Goal: Task Accomplishment & Management: Use online tool/utility

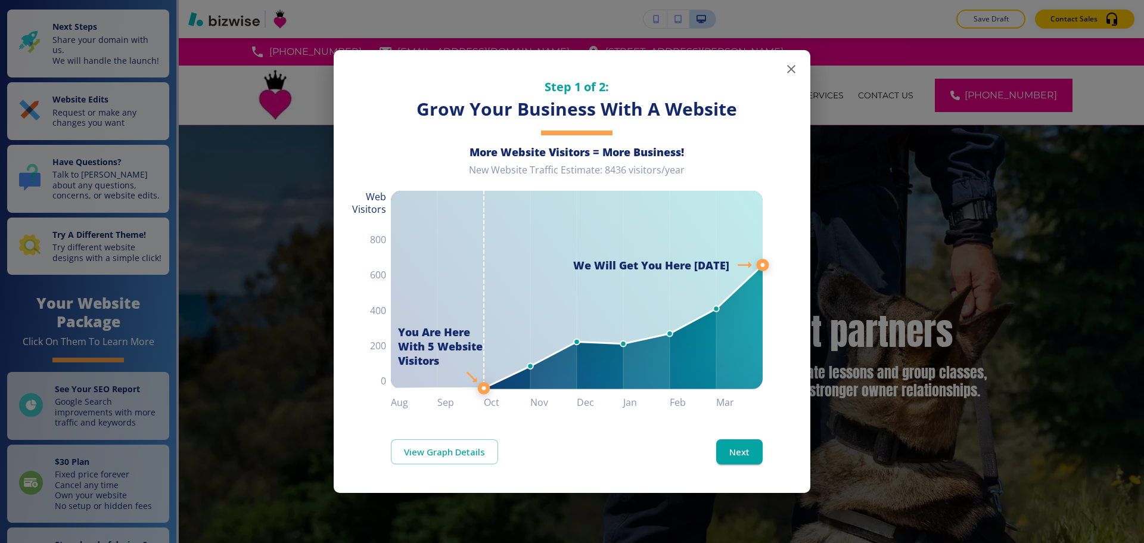
click at [788, 65] on icon "button" at bounding box center [791, 69] width 14 height 14
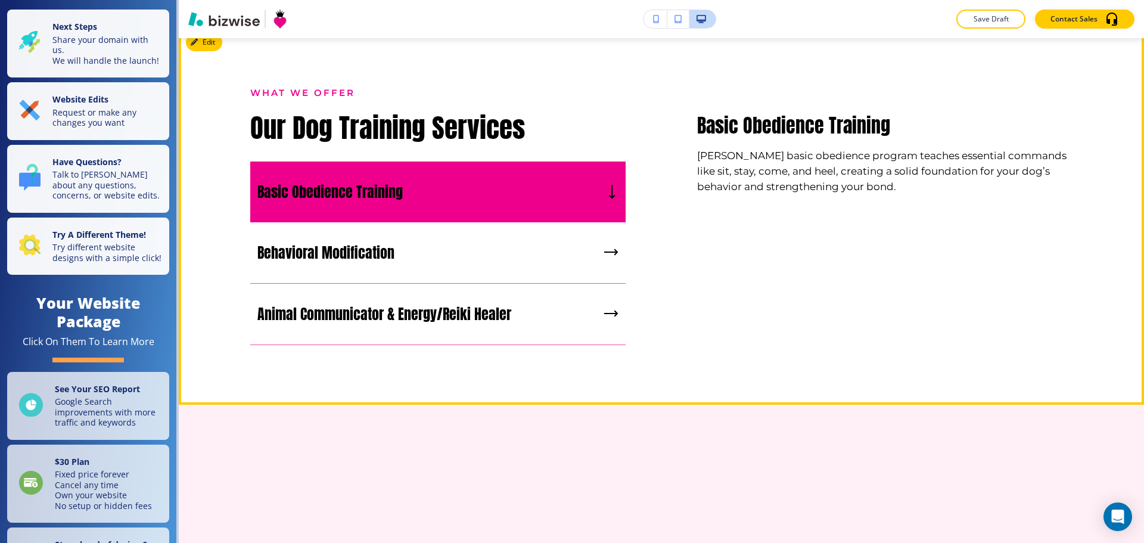
scroll to position [1550, 0]
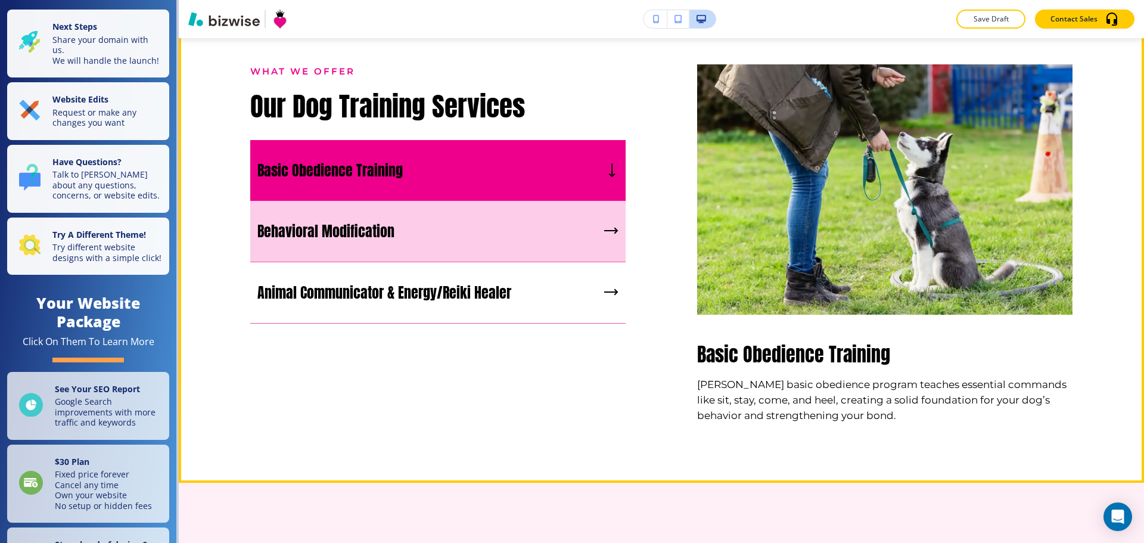
click at [482, 224] on div "Behavioral Modification" at bounding box center [437, 231] width 375 height 61
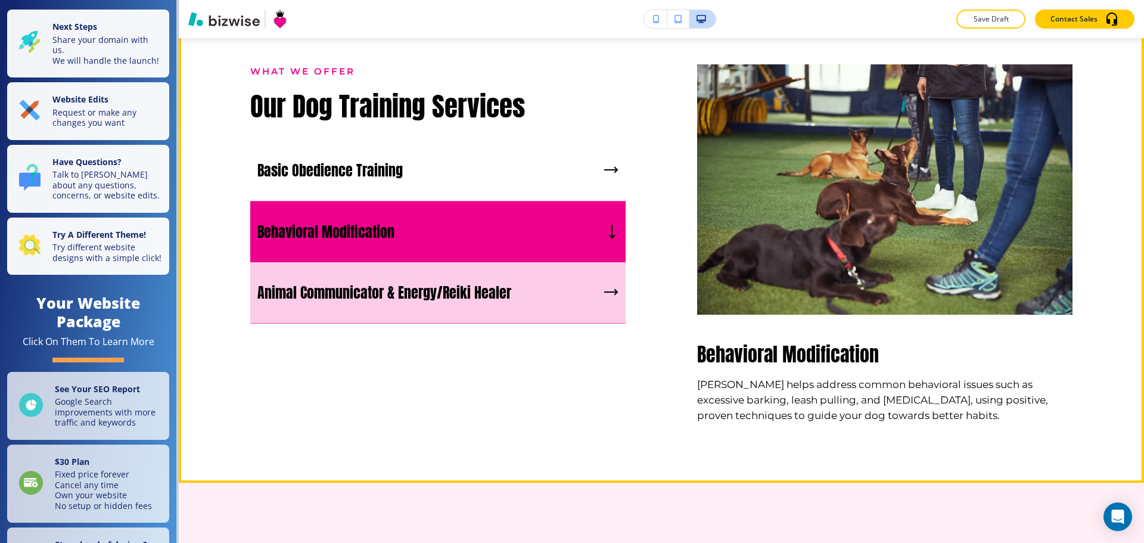
click at [478, 292] on p "Animal Communicator & Energy/Reiki Healer" at bounding box center [384, 293] width 254 height 18
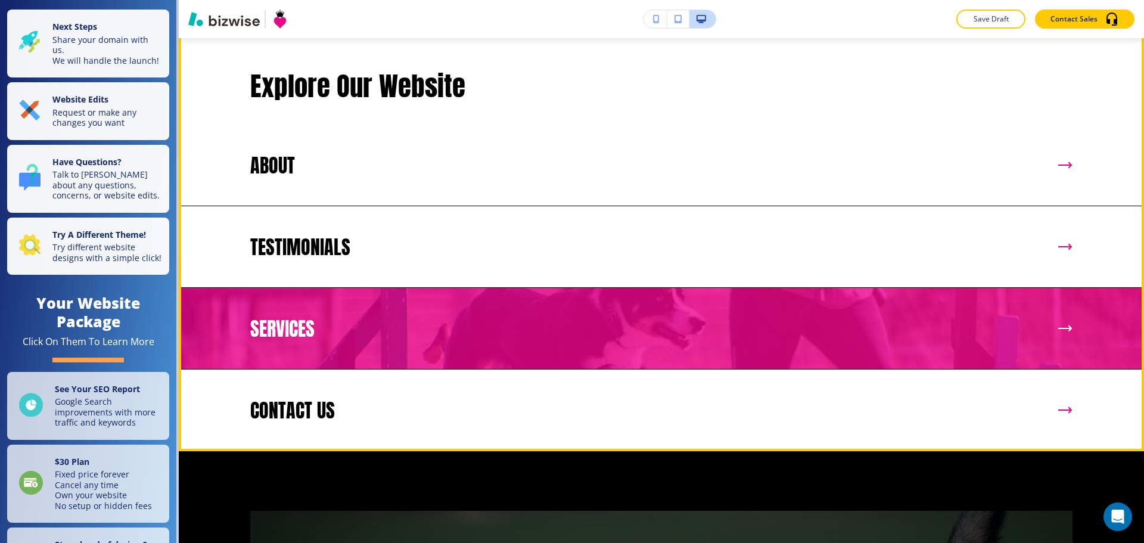
scroll to position [2503, 0]
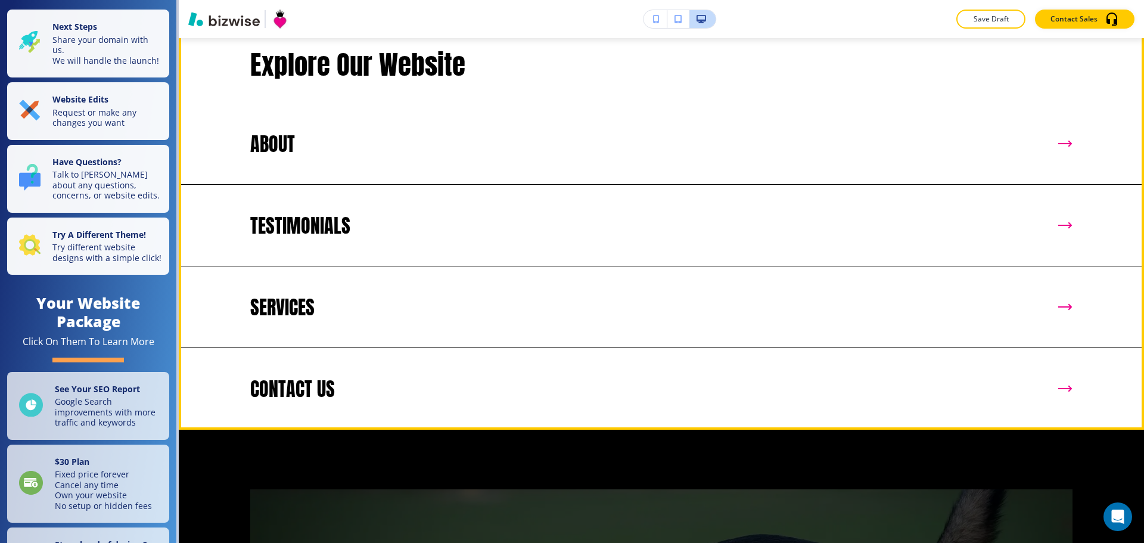
click at [207, 14] on button "Edit This Section" at bounding box center [226, 5] width 80 height 18
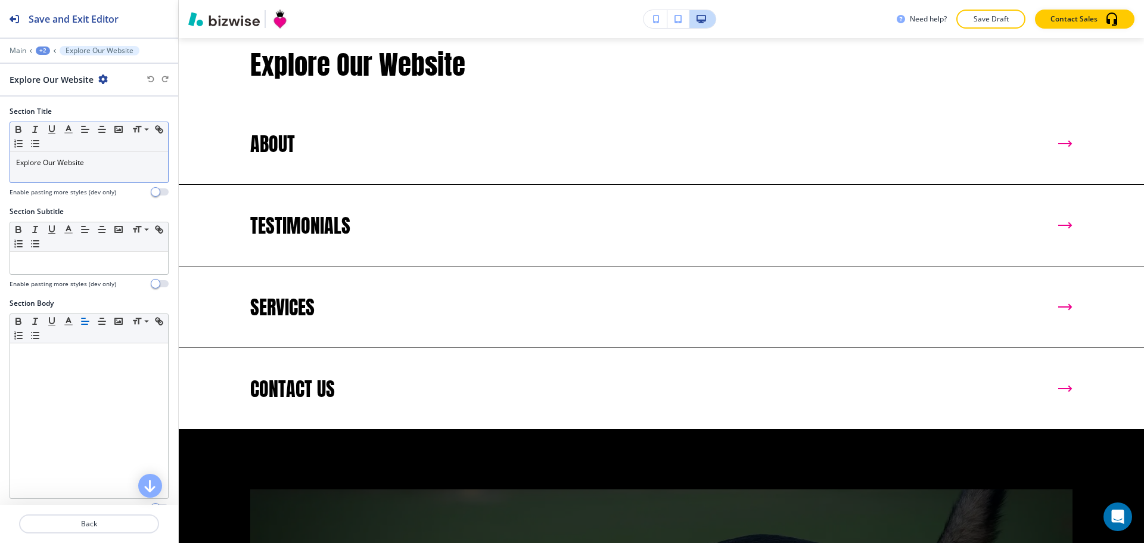
scroll to position [2527, 0]
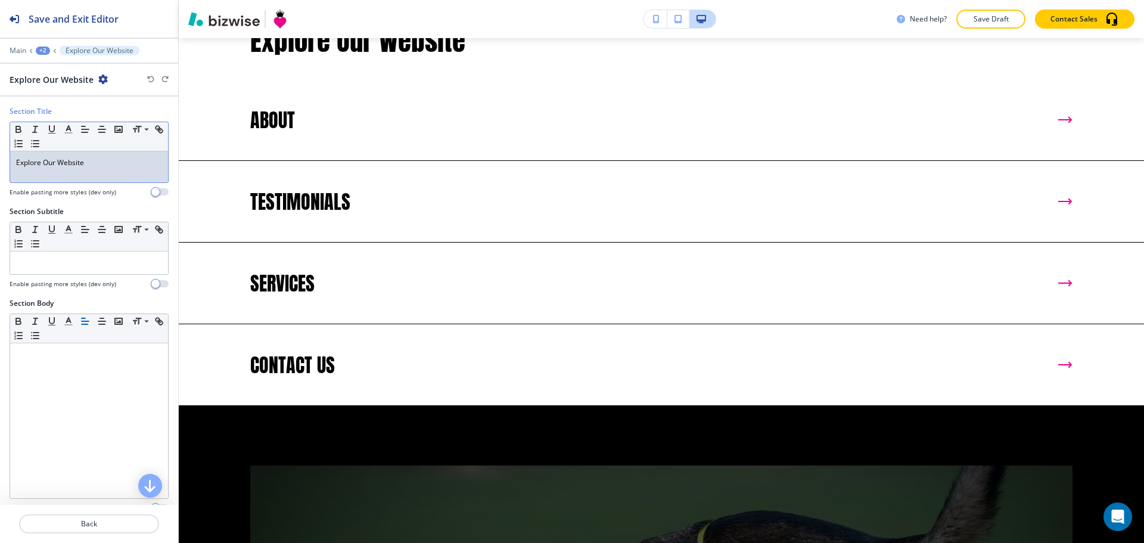
click at [115, 160] on p "Explore Our Website" at bounding box center [89, 162] width 146 height 11
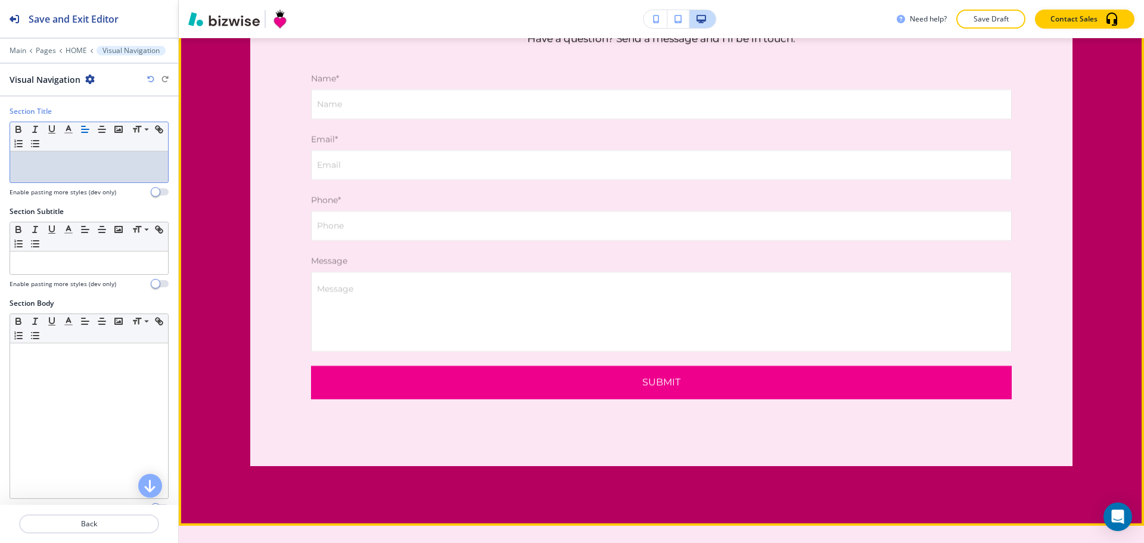
scroll to position [3478, 0]
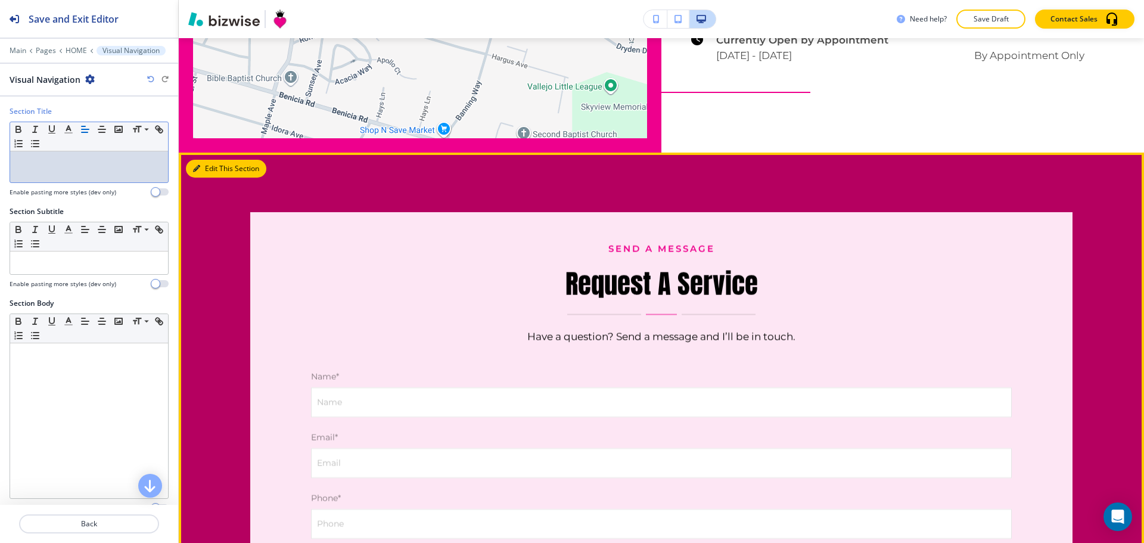
click at [212, 178] on button "Edit This Section" at bounding box center [226, 169] width 80 height 18
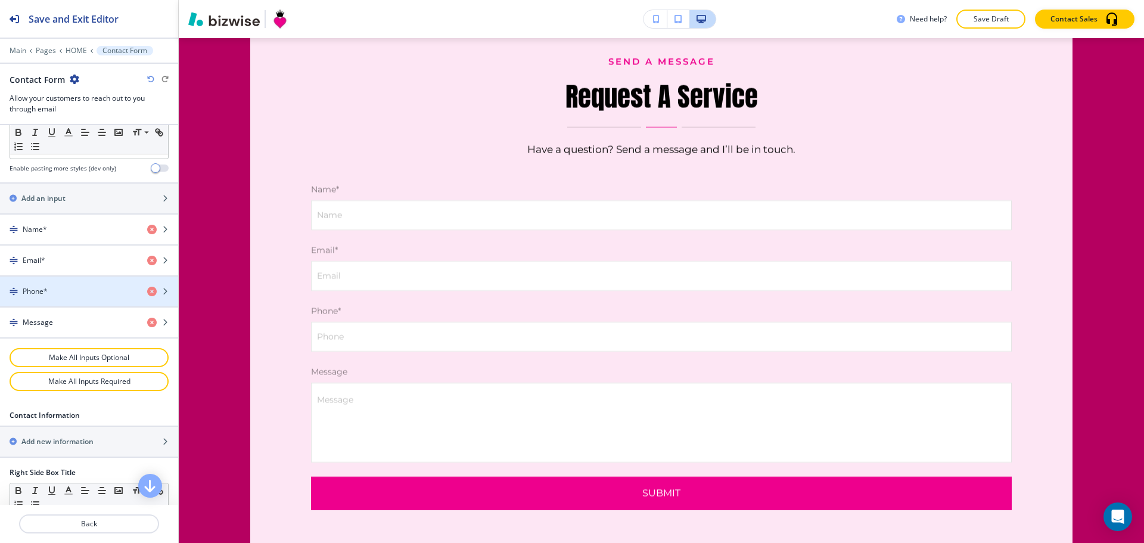
scroll to position [790, 0]
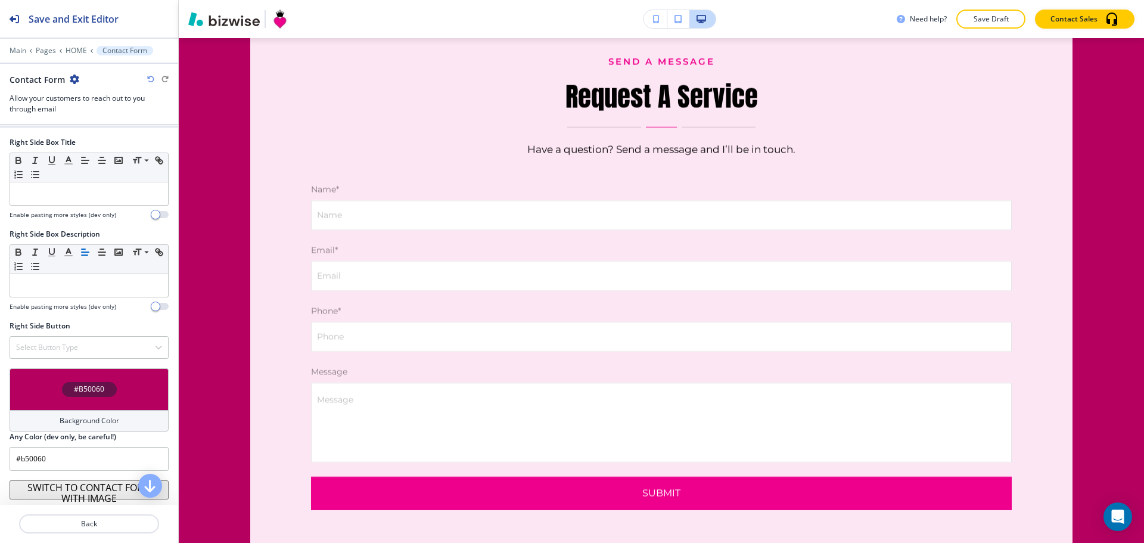
click at [80, 414] on div "Background Color" at bounding box center [89, 420] width 159 height 21
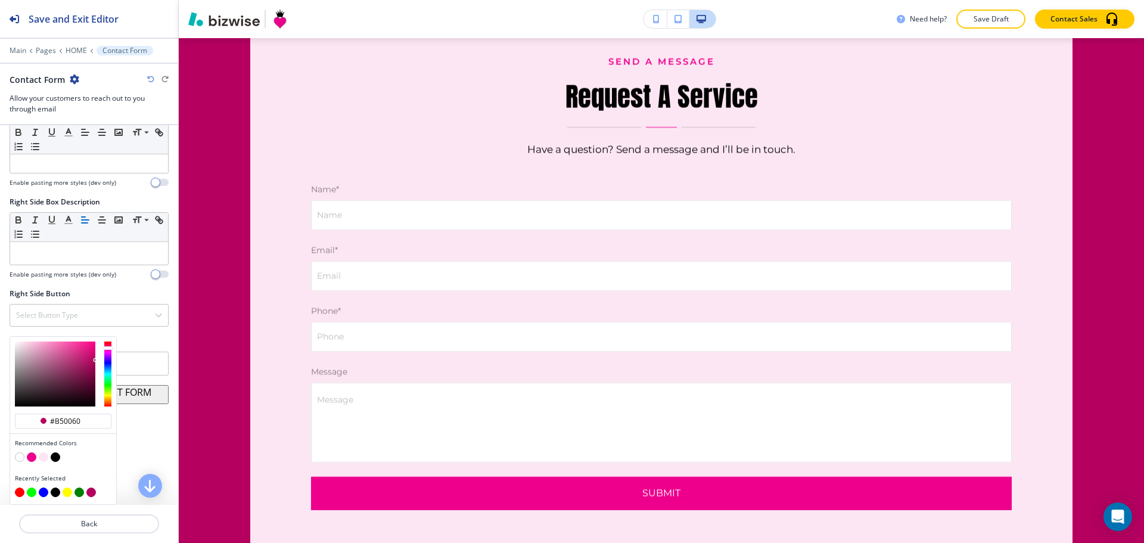
click at [44, 455] on button "button" at bounding box center [44, 457] width 10 height 10
type input "#fde6f4"
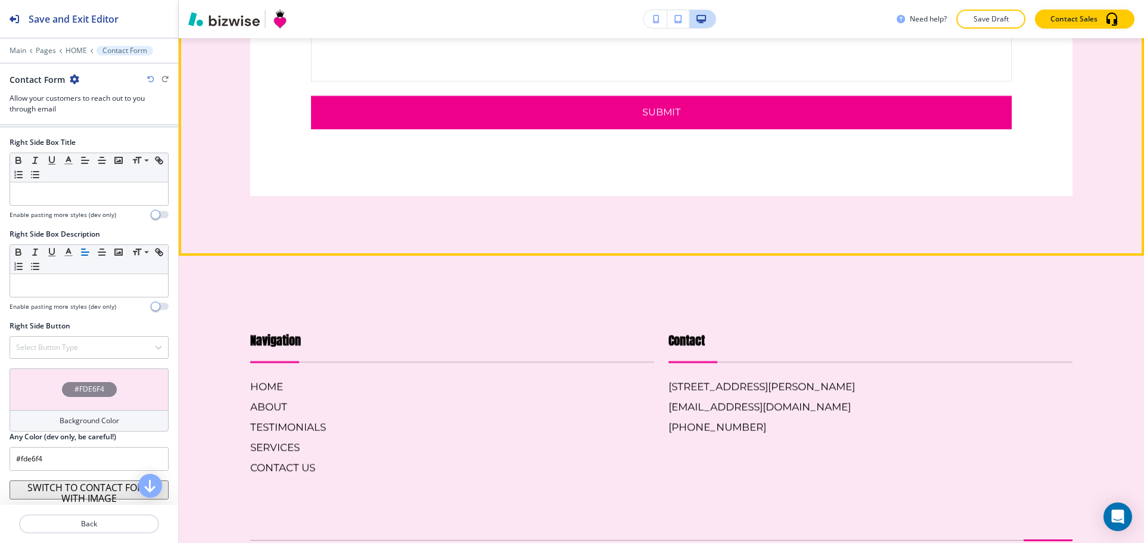
scroll to position [4083, 0]
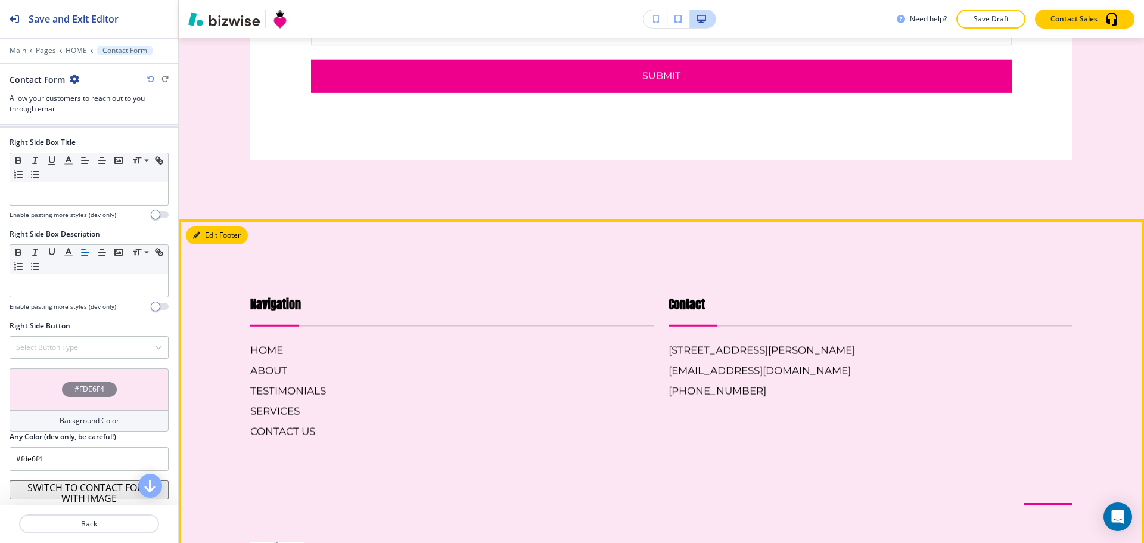
click at [206, 244] on button "Edit Footer" at bounding box center [217, 235] width 62 height 18
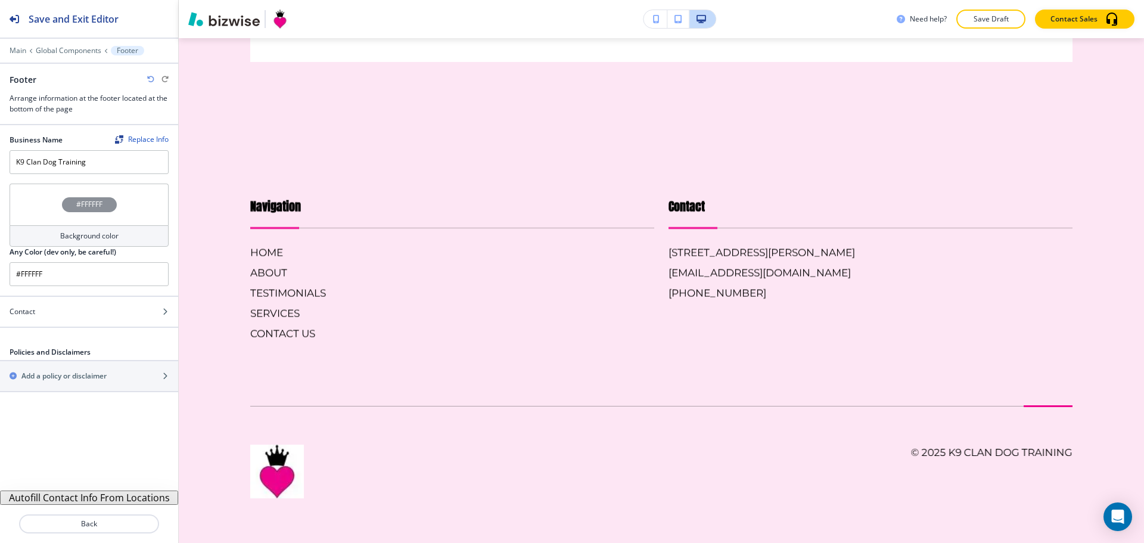
scroll to position [4253, 0]
click at [93, 245] on div "Background color" at bounding box center [89, 235] width 159 height 21
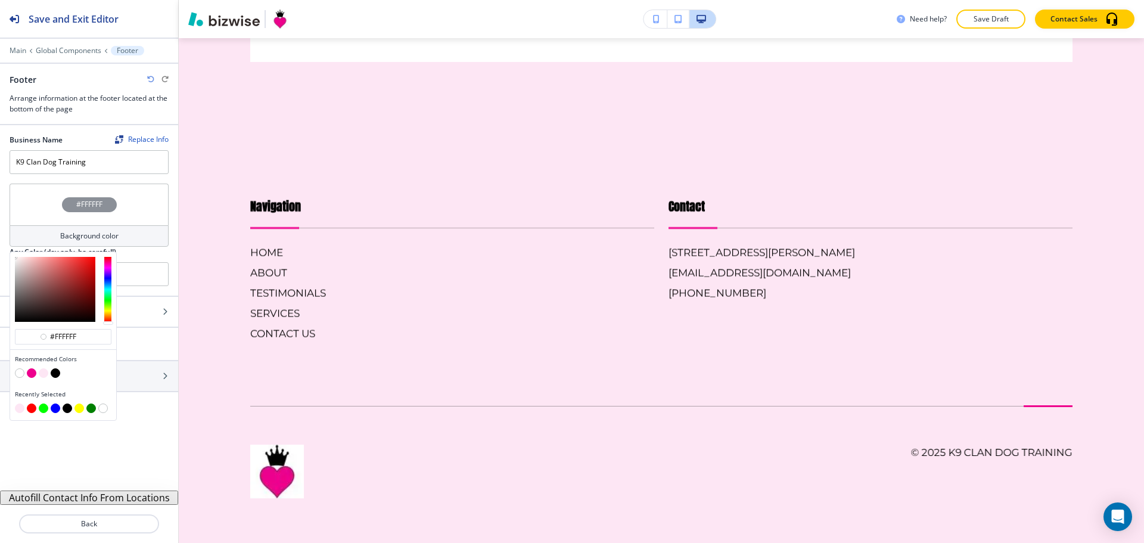
click at [33, 375] on button "button" at bounding box center [32, 373] width 10 height 10
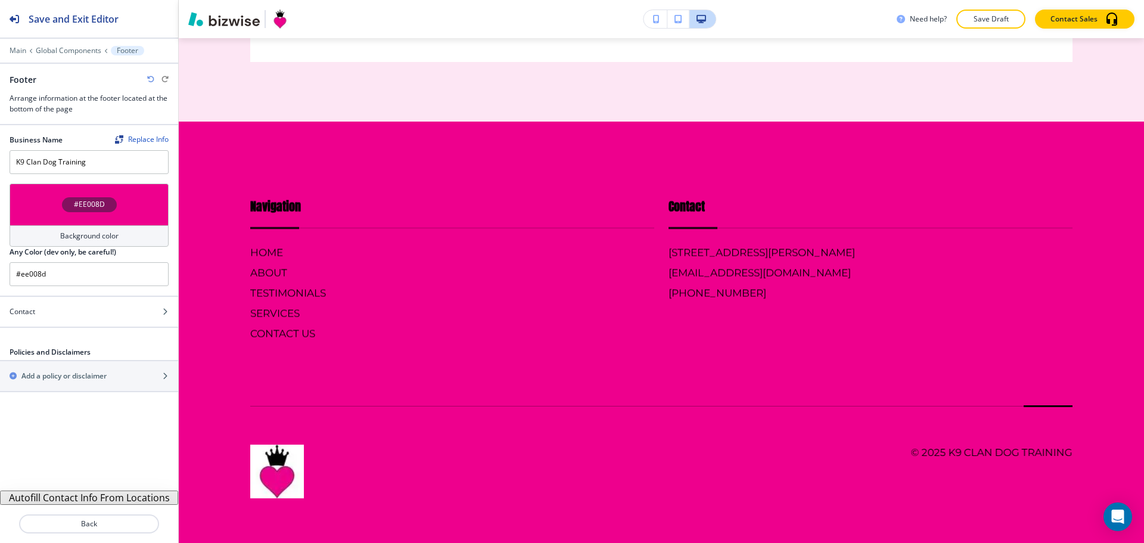
click at [151, 82] on icon "button" at bounding box center [150, 79] width 7 height 7
type input "#FFFFFF"
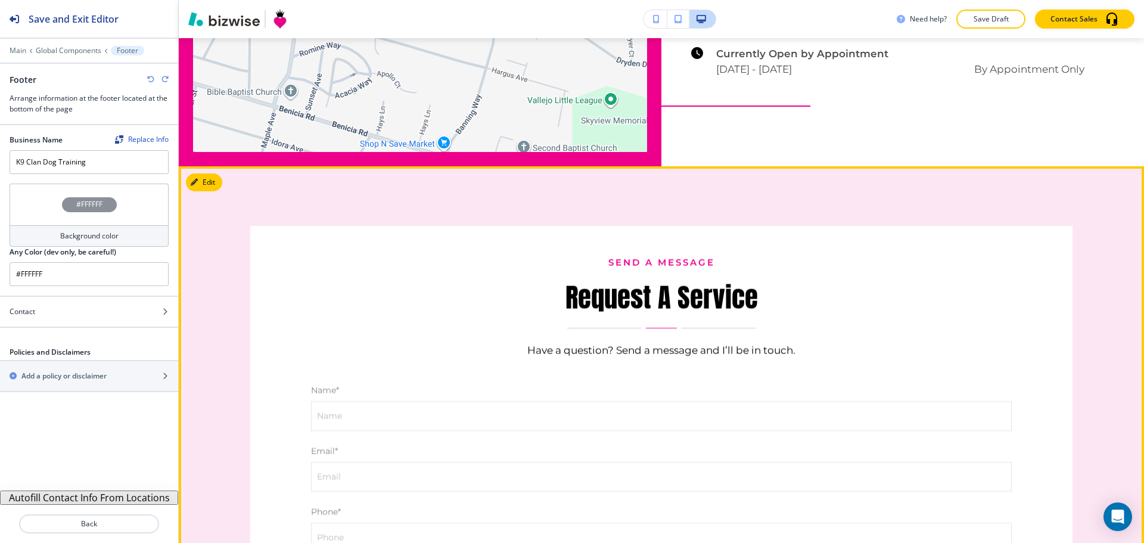
scroll to position [3359, 0]
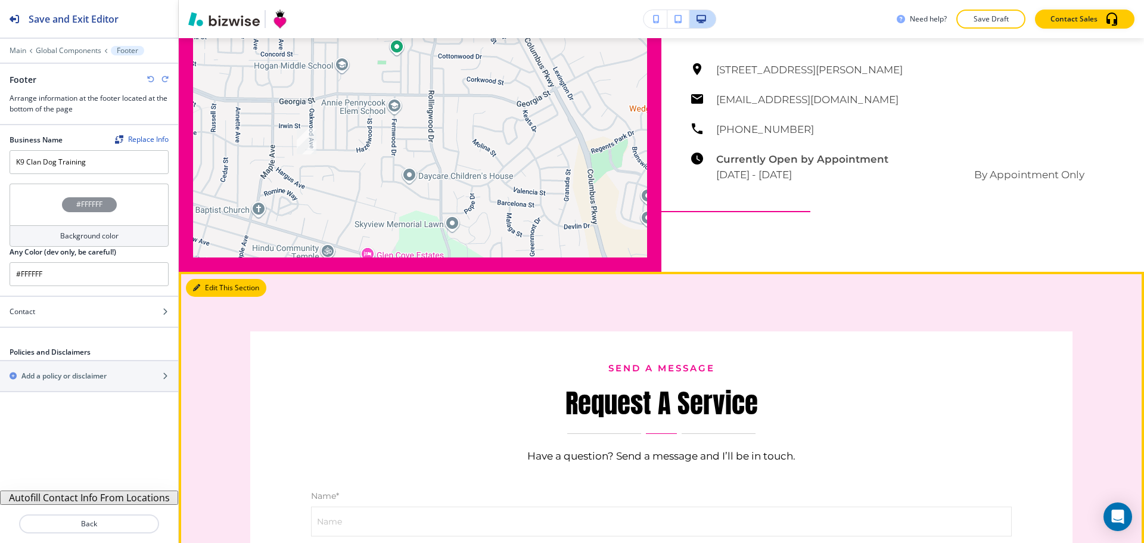
click at [195, 297] on button "Edit This Section" at bounding box center [226, 288] width 80 height 18
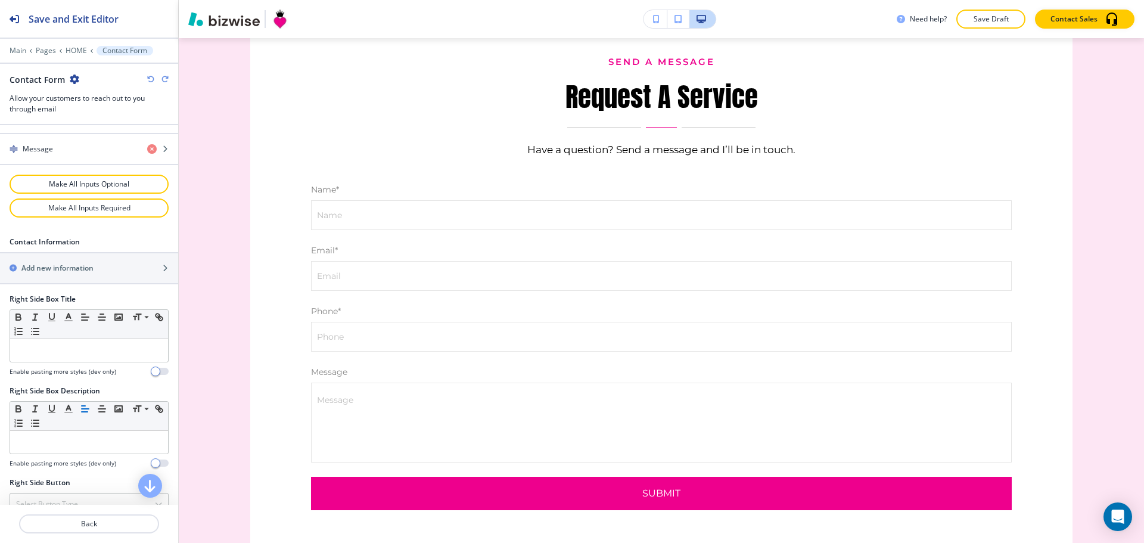
scroll to position [790, 0]
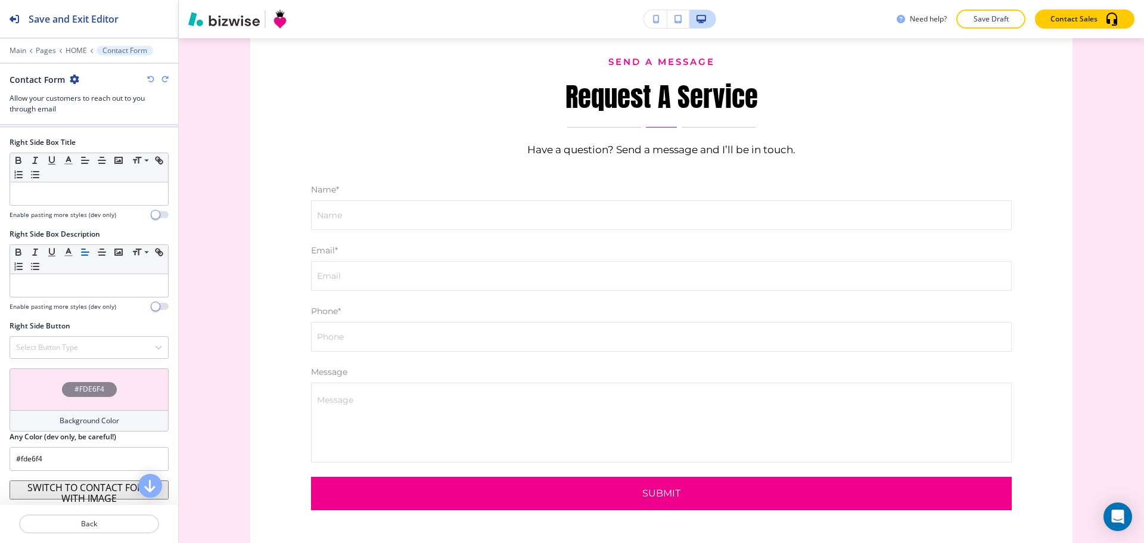
click at [104, 423] on h4 "Background Color" at bounding box center [90, 420] width 60 height 11
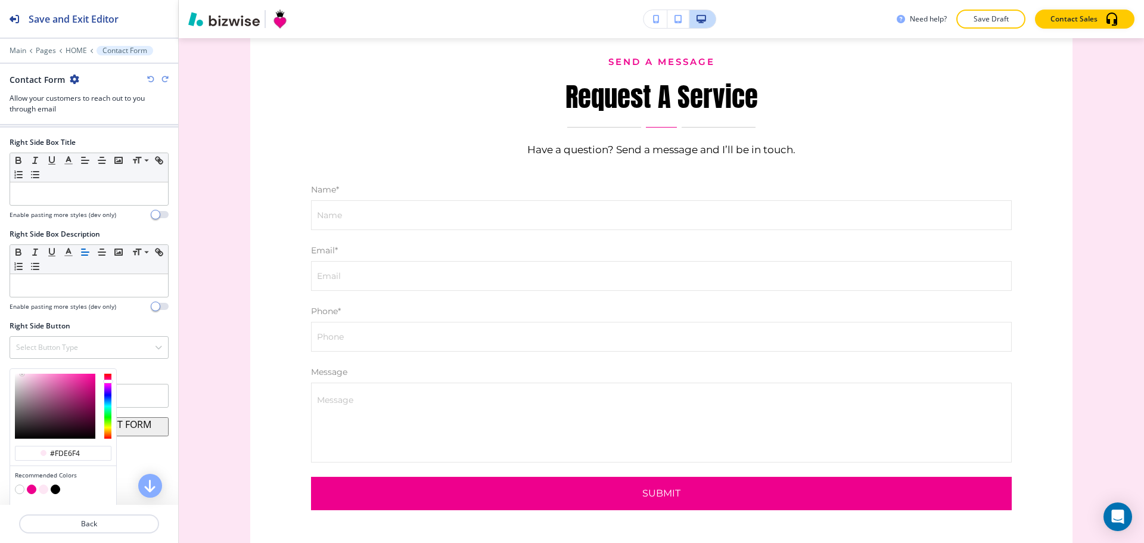
click at [32, 490] on button "button" at bounding box center [32, 490] width 10 height 10
type input "#ee008d"
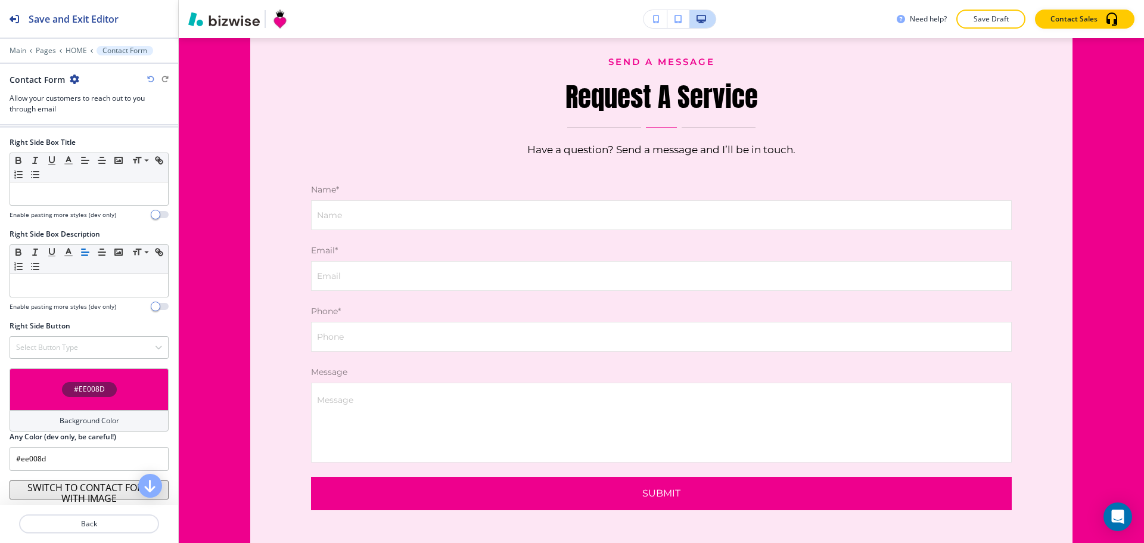
click at [74, 417] on h4 "Background Color" at bounding box center [90, 420] width 60 height 11
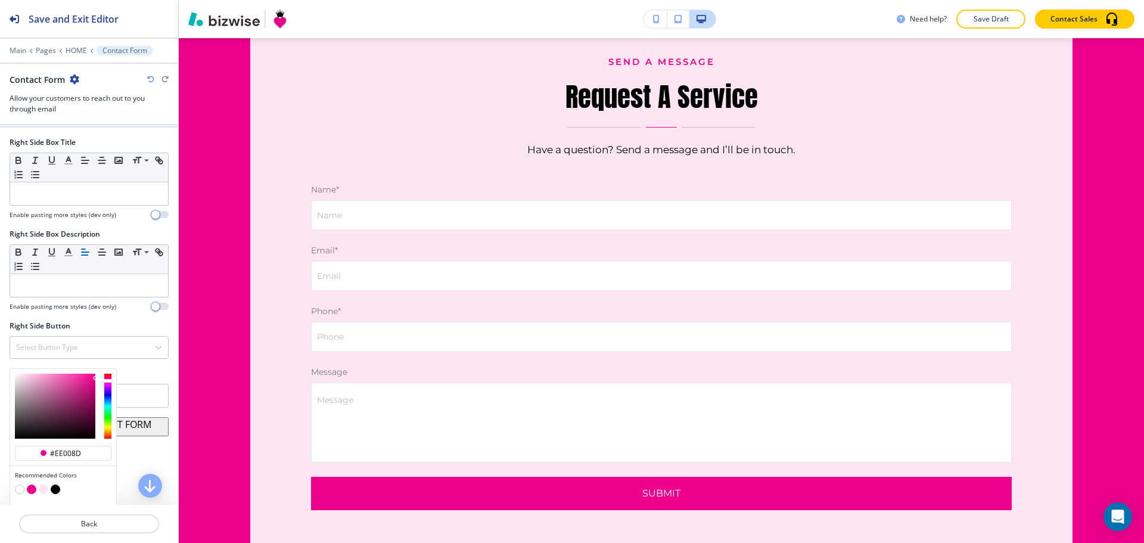
type input "#f73baa"
click at [76, 375] on div at bounding box center [55, 406] width 80 height 65
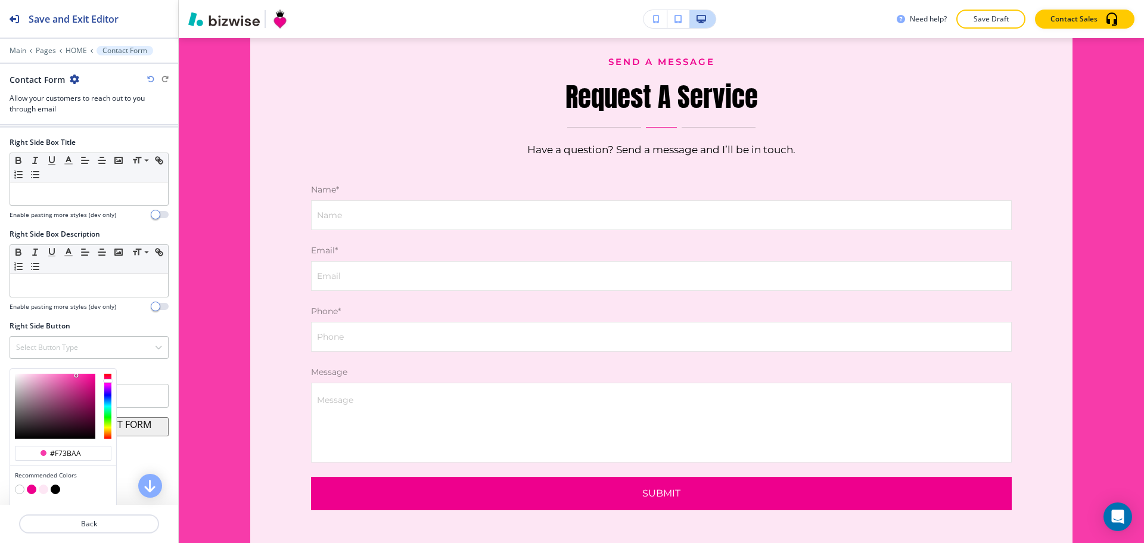
click at [35, 490] on button "button" at bounding box center [32, 490] width 10 height 10
type input "#ee008d"
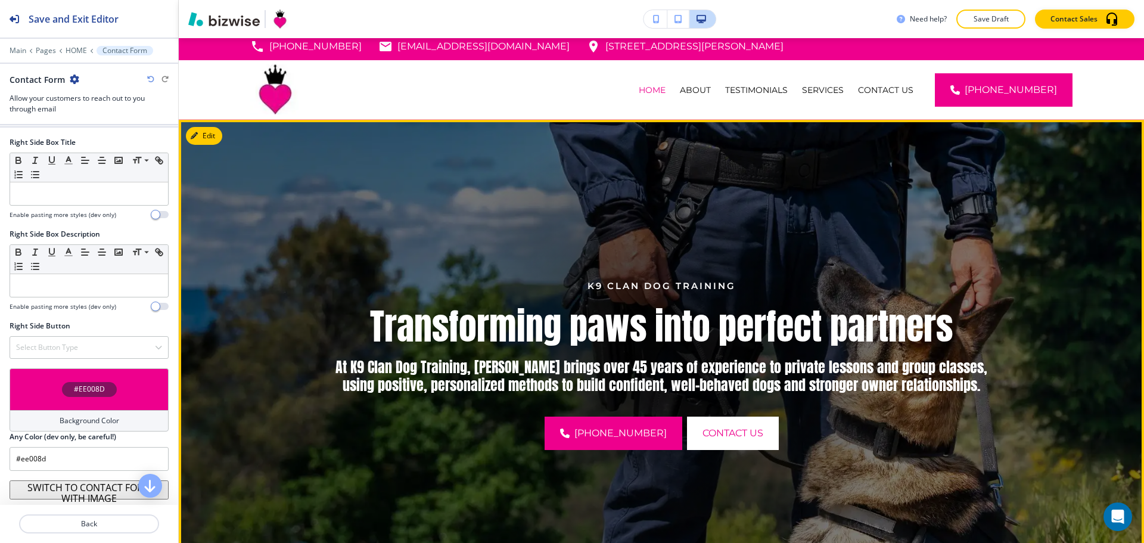
scroll to position [0, 0]
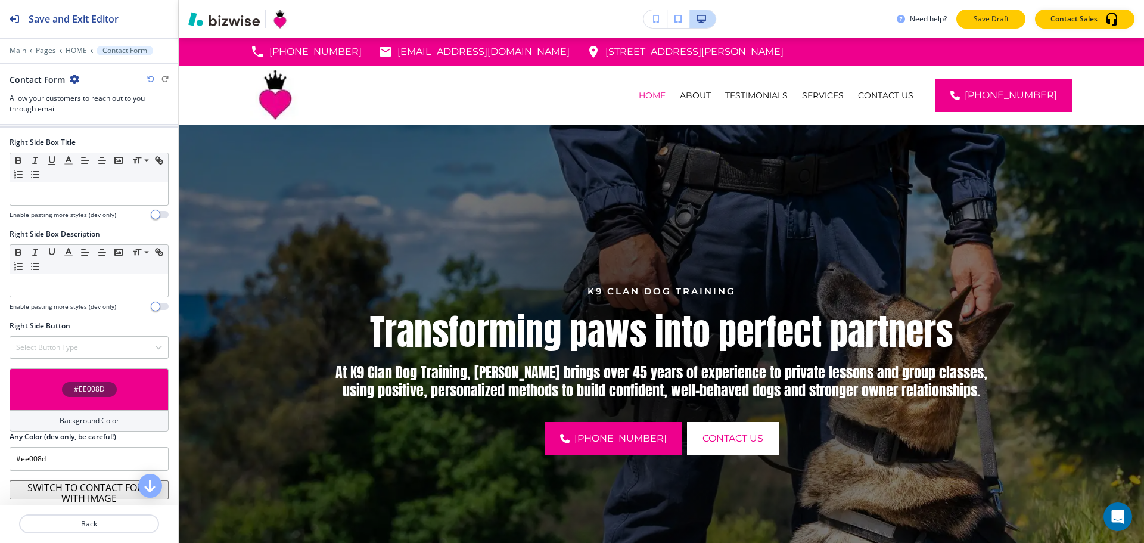
click at [991, 12] on button "Save Draft" at bounding box center [991, 19] width 69 height 19
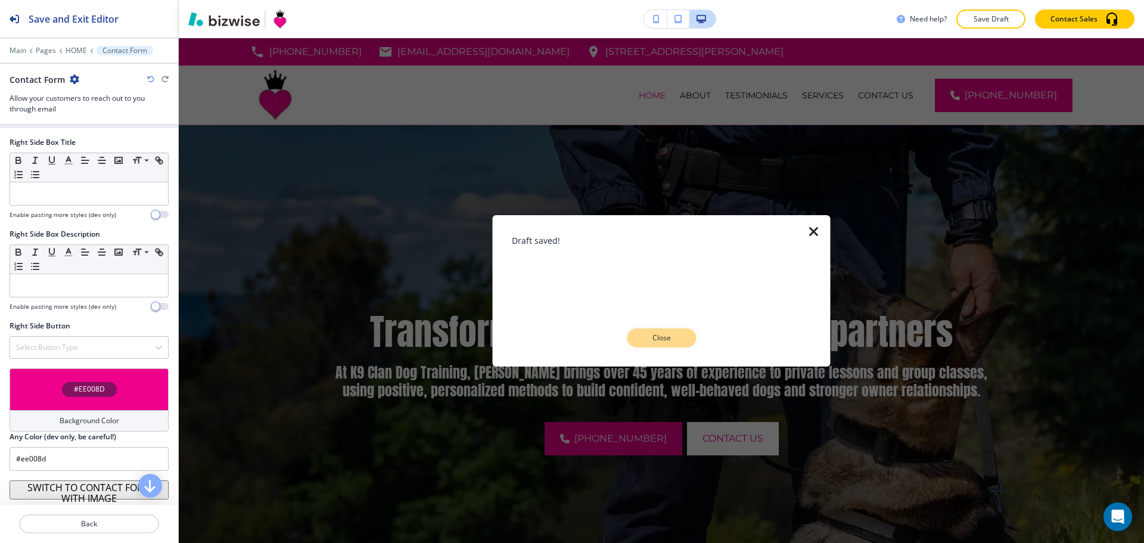
click at [684, 332] on button "Close" at bounding box center [661, 337] width 69 height 19
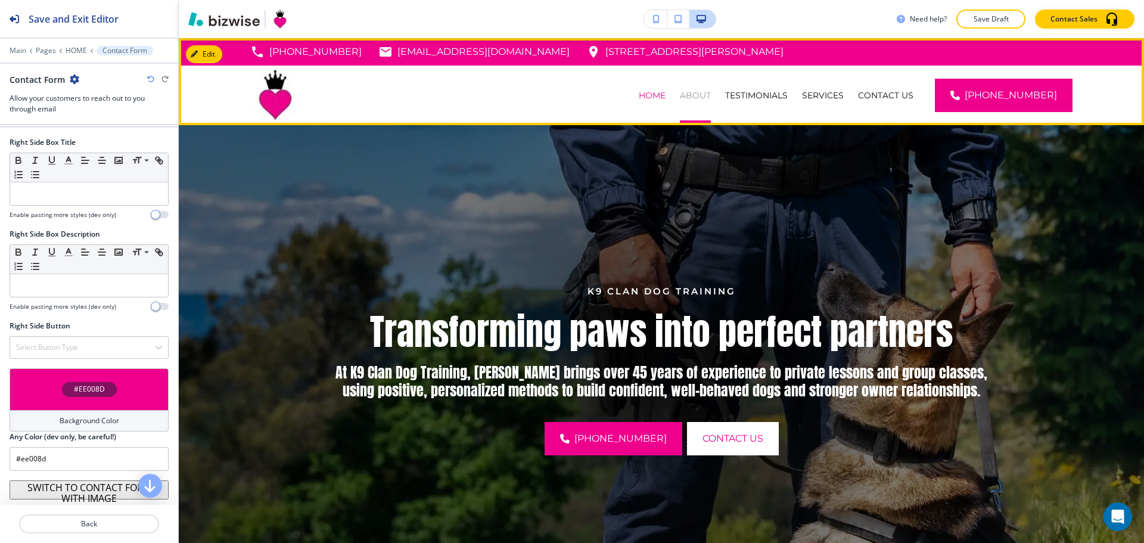
click at [711, 91] on p "ABOUT" at bounding box center [695, 95] width 31 height 12
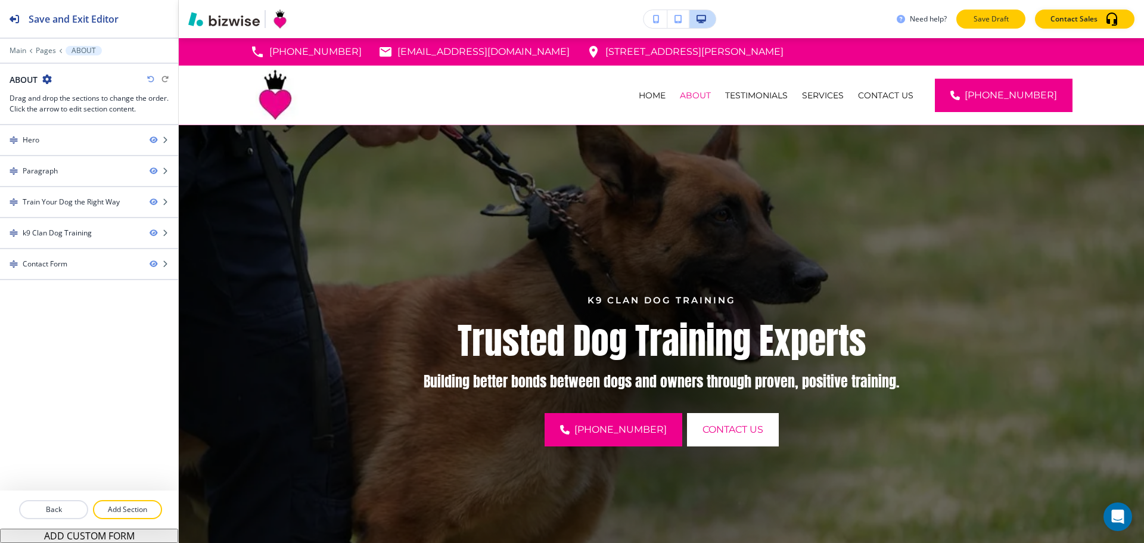
click at [992, 11] on button "Save Draft" at bounding box center [991, 19] width 69 height 19
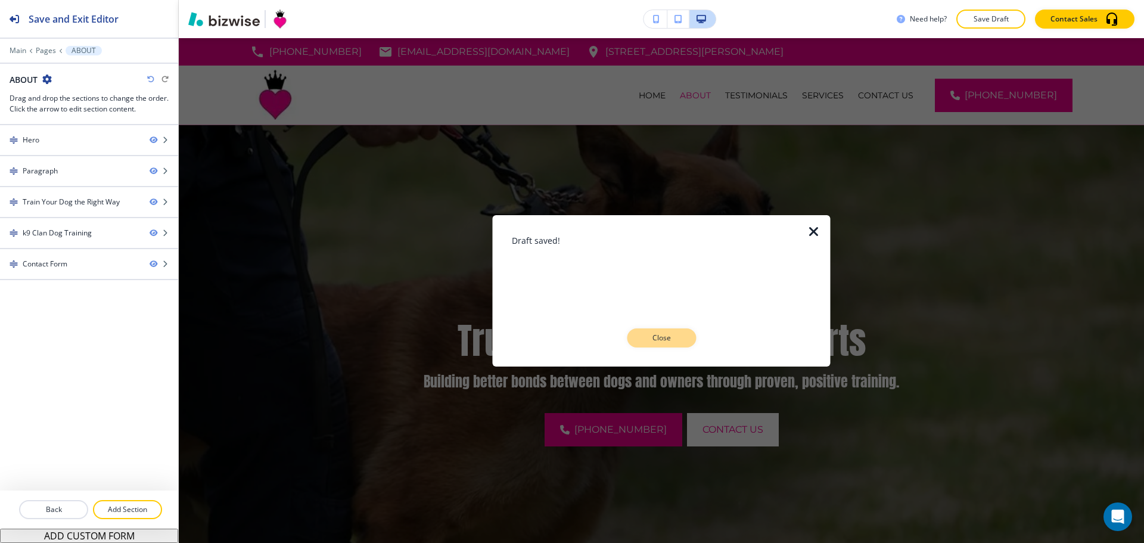
click at [653, 341] on p "Close" at bounding box center [661, 338] width 38 height 11
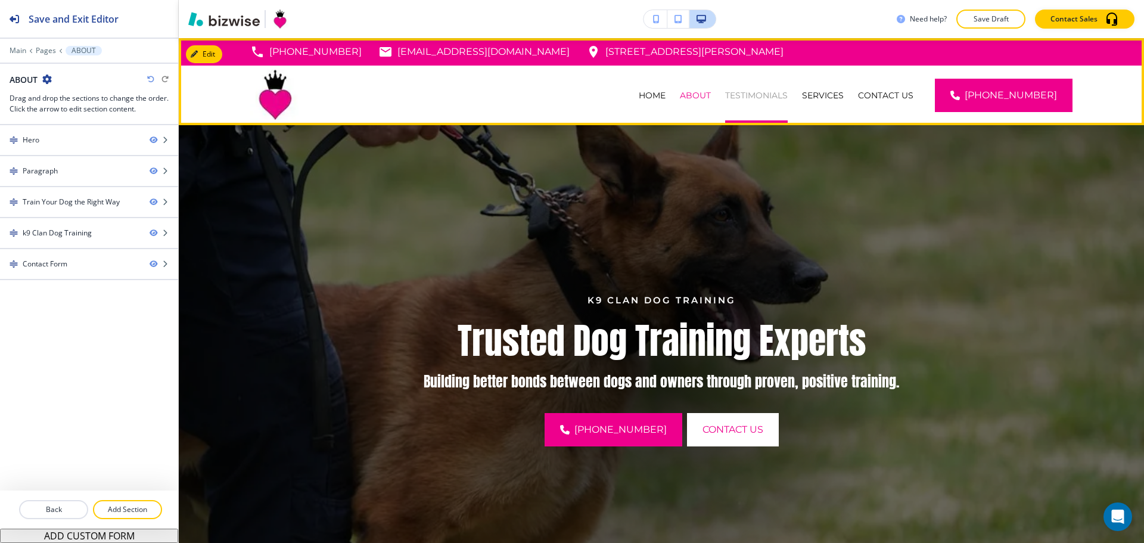
click at [753, 95] on p "TESTIMONIALS" at bounding box center [756, 95] width 63 height 12
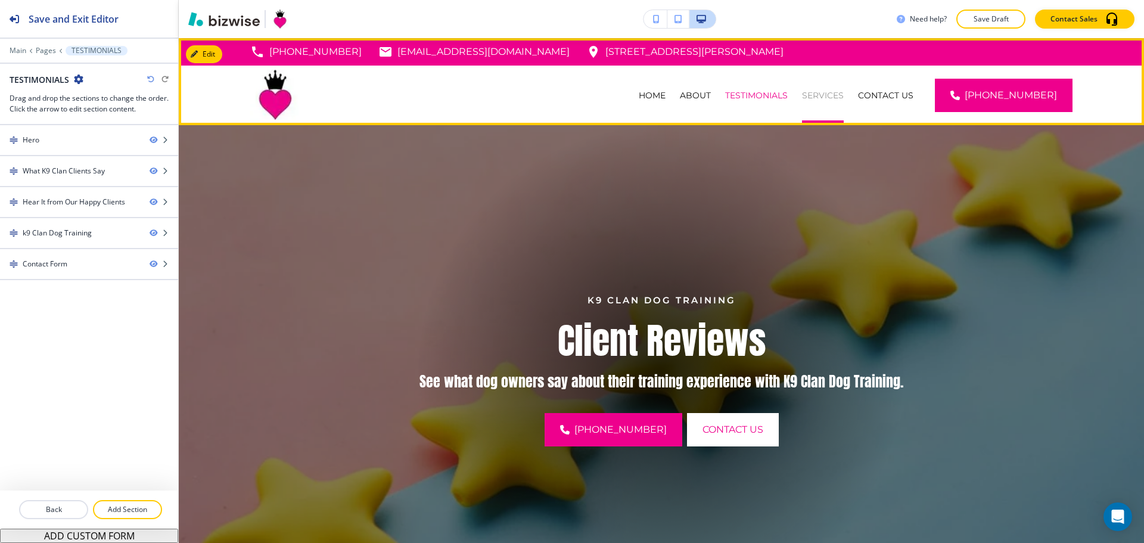
click at [824, 92] on p "SERVICES" at bounding box center [823, 95] width 42 height 12
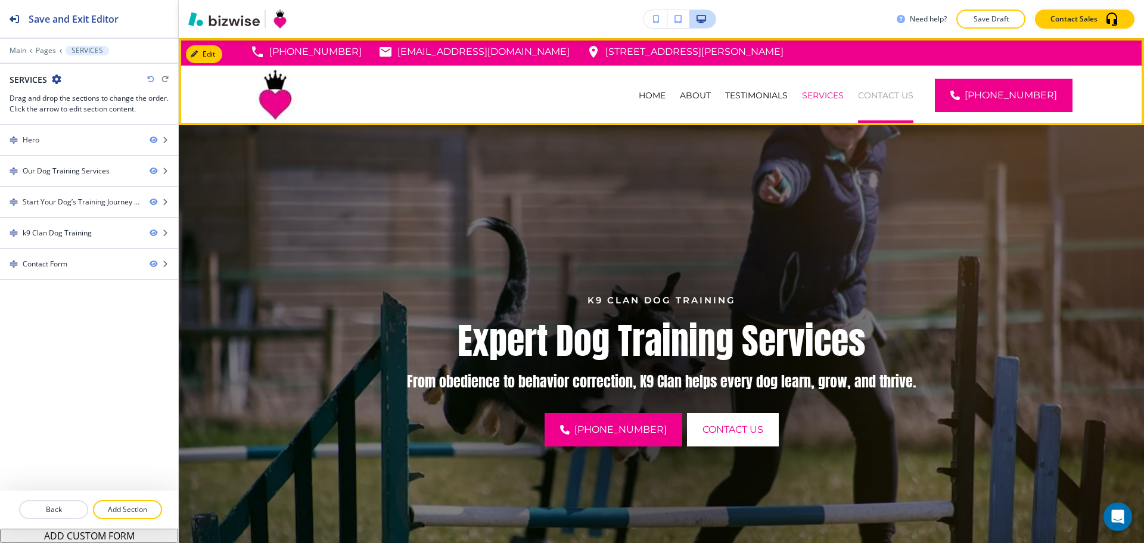
click at [906, 96] on p "CONTACT US" at bounding box center [885, 95] width 55 height 12
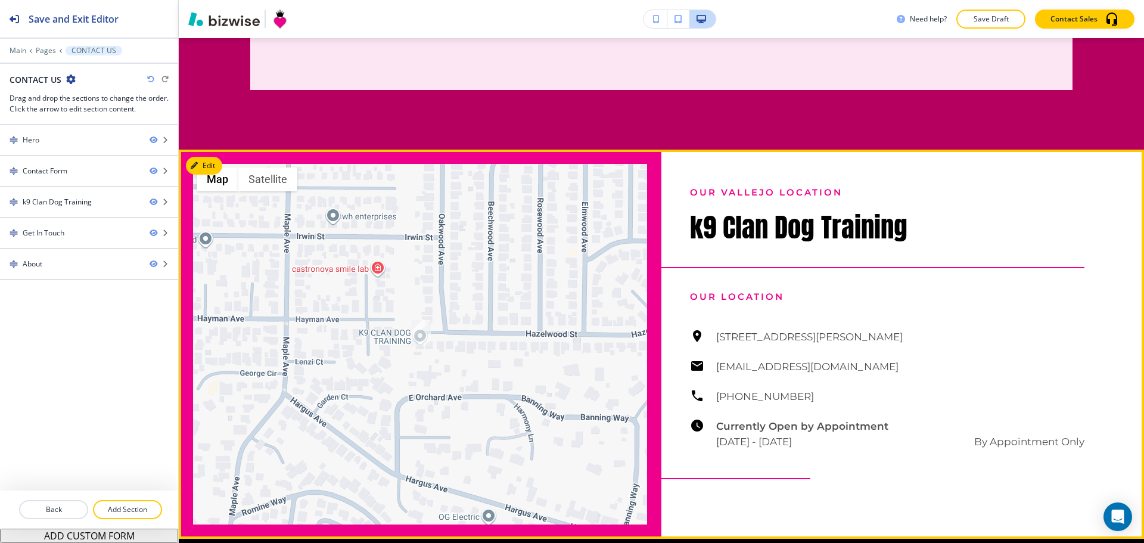
scroll to position [1311, 0]
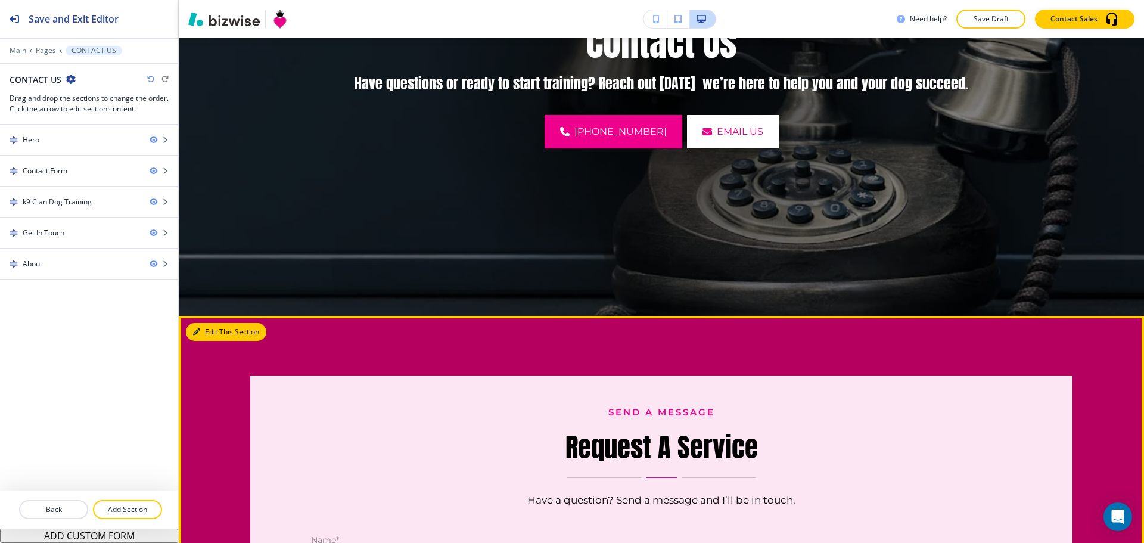
drag, startPoint x: 194, startPoint y: 327, endPoint x: 185, endPoint y: 322, distance: 9.6
click at [194, 327] on button "Edit This Section" at bounding box center [226, 332] width 80 height 18
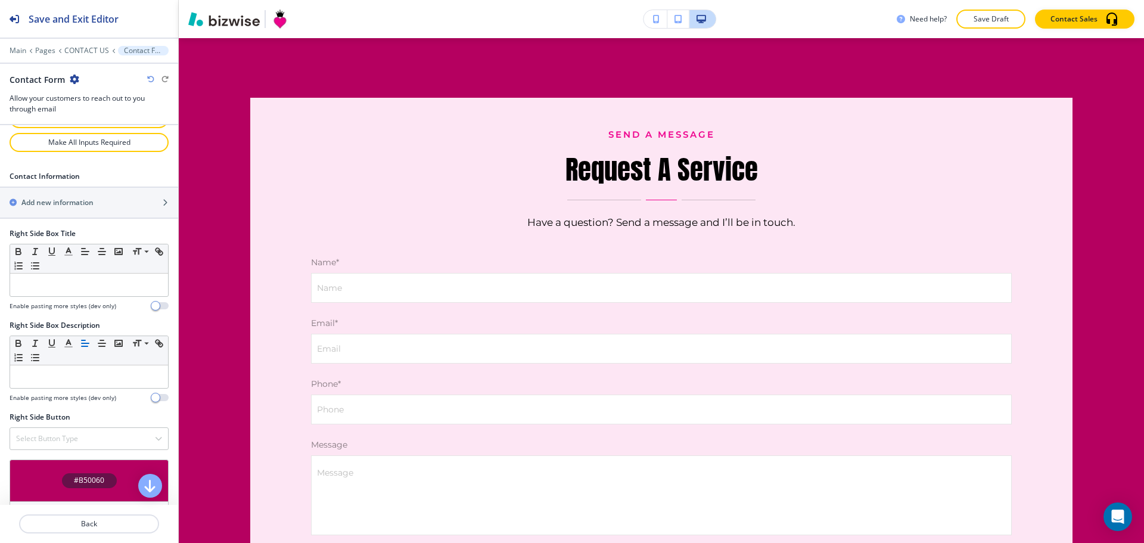
scroll to position [790, 0]
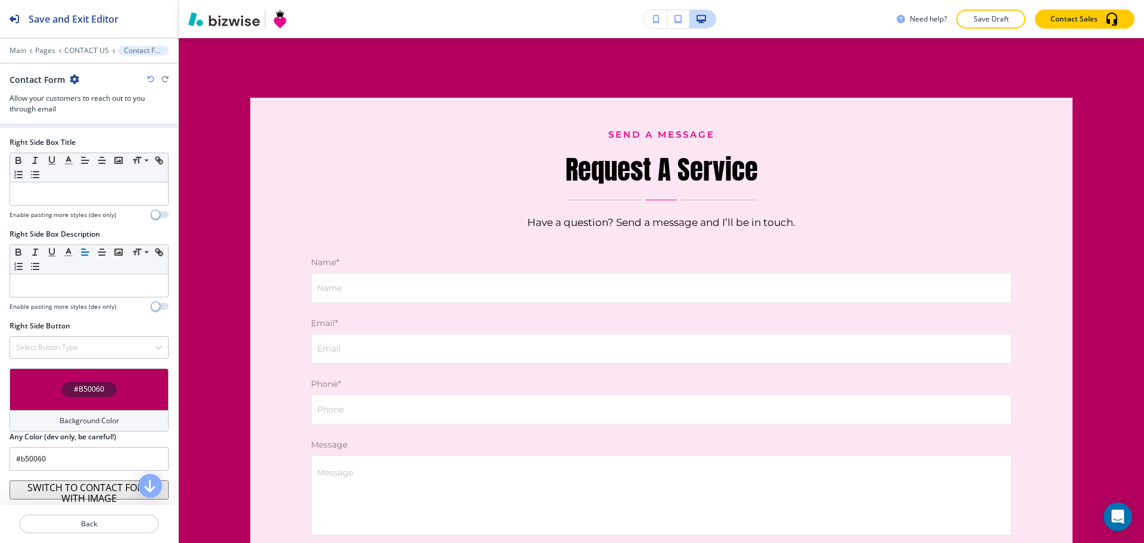
click at [75, 418] on h4 "Background Color" at bounding box center [90, 420] width 60 height 11
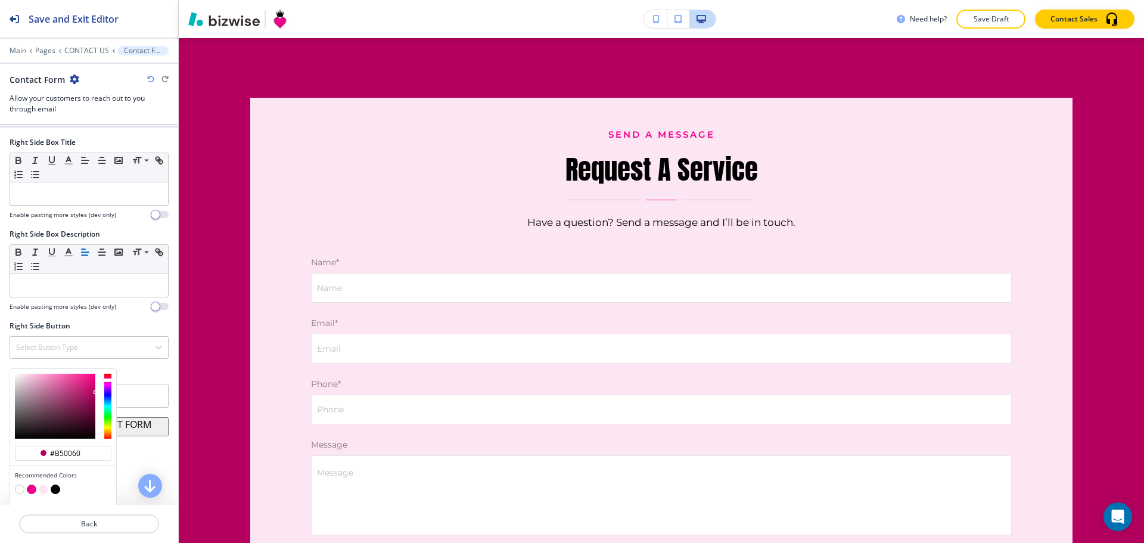
click at [42, 487] on button "button" at bounding box center [44, 490] width 10 height 10
type input "#fde6f4"
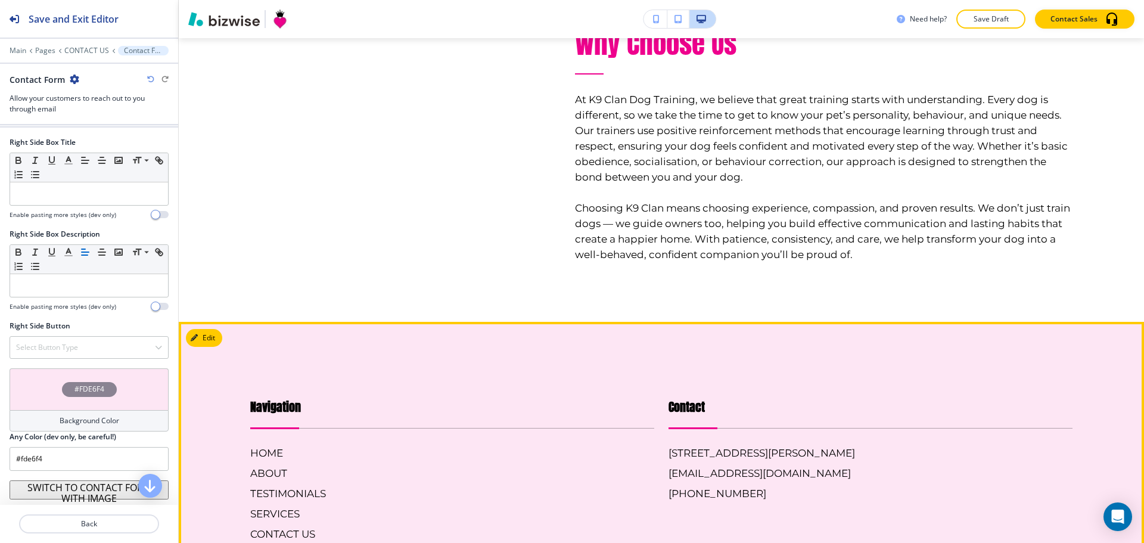
scroll to position [1947, 0]
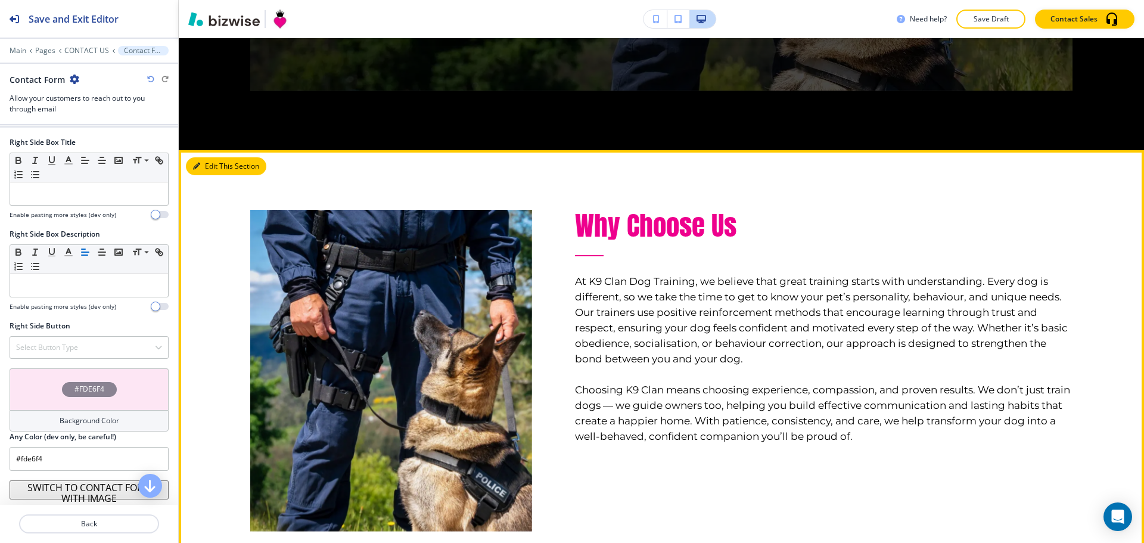
click at [203, 169] on button "Edit This Section" at bounding box center [226, 166] width 80 height 18
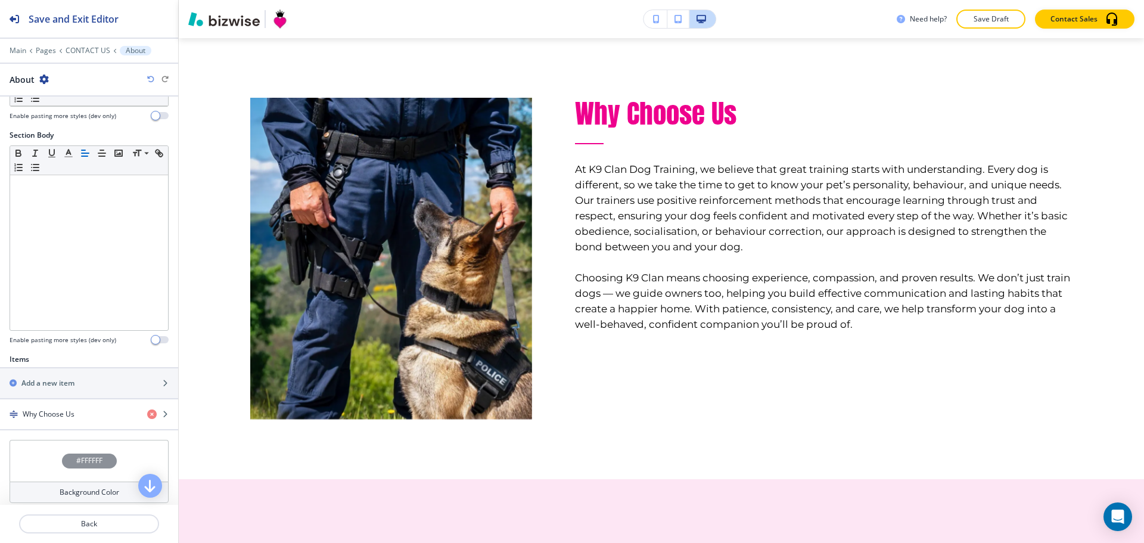
scroll to position [276, 0]
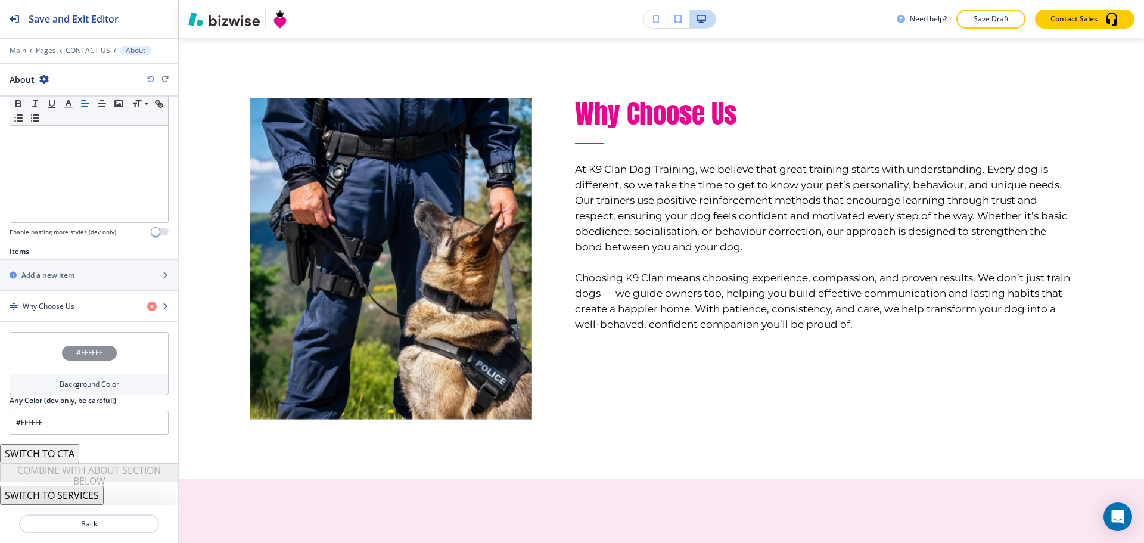
click at [50, 303] on h4 "Why Choose Us" at bounding box center [49, 306] width 52 height 11
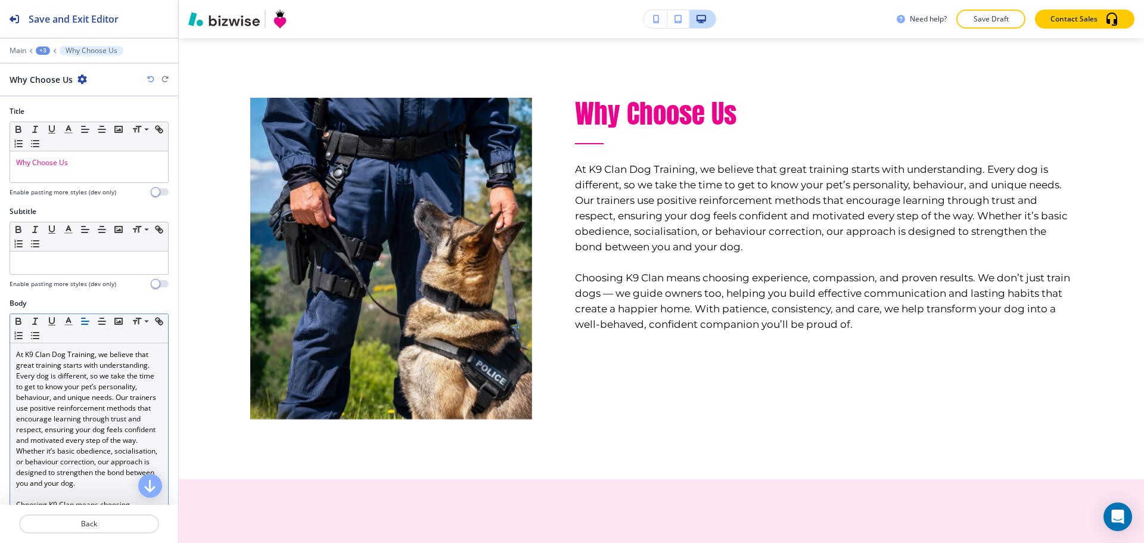
scroll to position [384, 0]
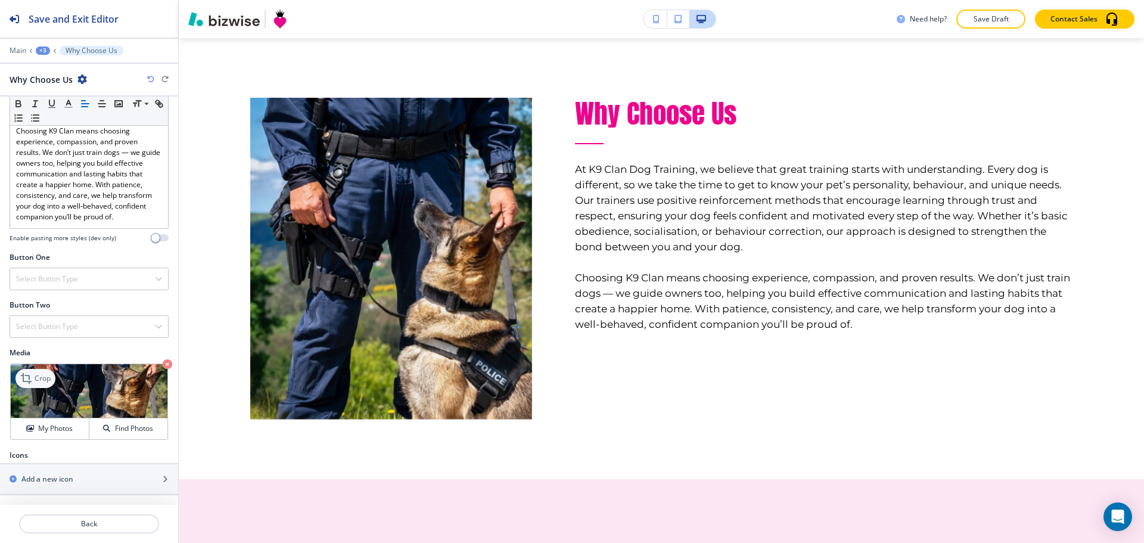
click at [38, 374] on p "Crop" at bounding box center [43, 378] width 16 height 11
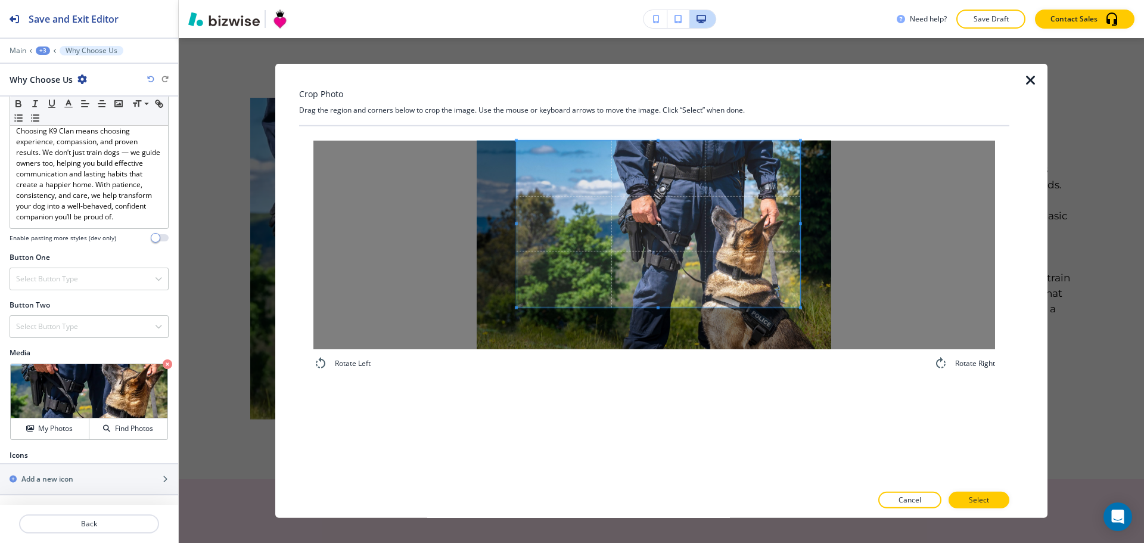
click at [763, 216] on span at bounding box center [659, 223] width 284 height 167
click at [662, 406] on div "Rotate Left Rotate Right" at bounding box center [654, 305] width 710 height 358
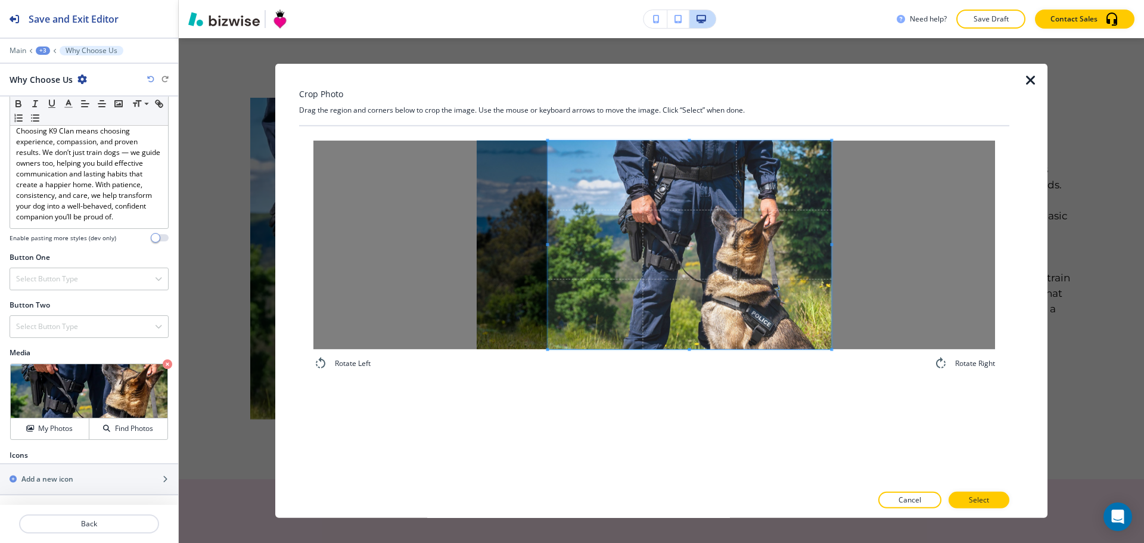
click at [774, 280] on span at bounding box center [690, 244] width 284 height 209
click at [975, 498] on p "Select" at bounding box center [979, 500] width 20 height 11
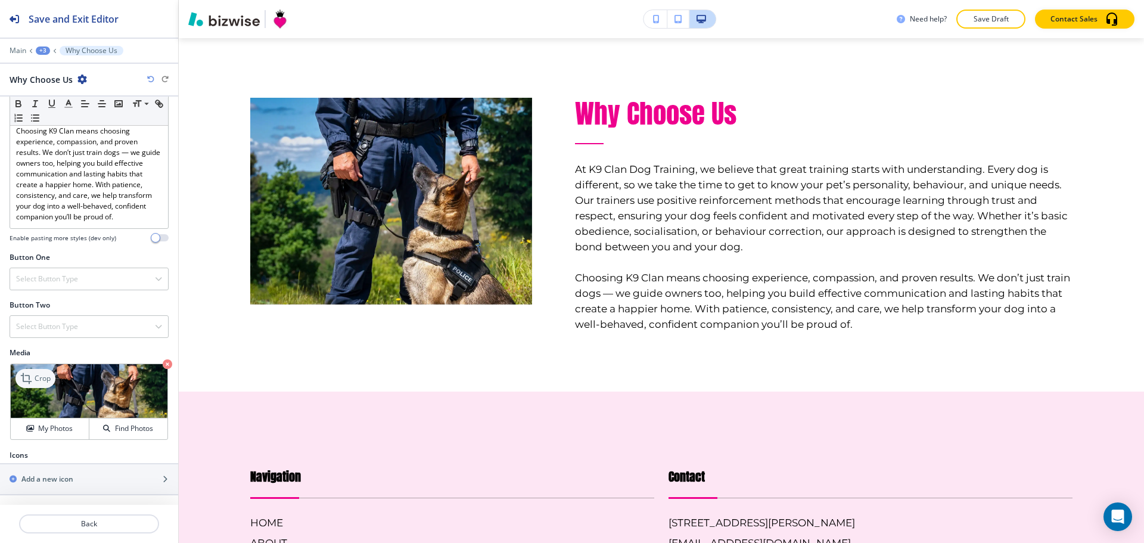
click at [35, 381] on p "Crop" at bounding box center [43, 378] width 16 height 11
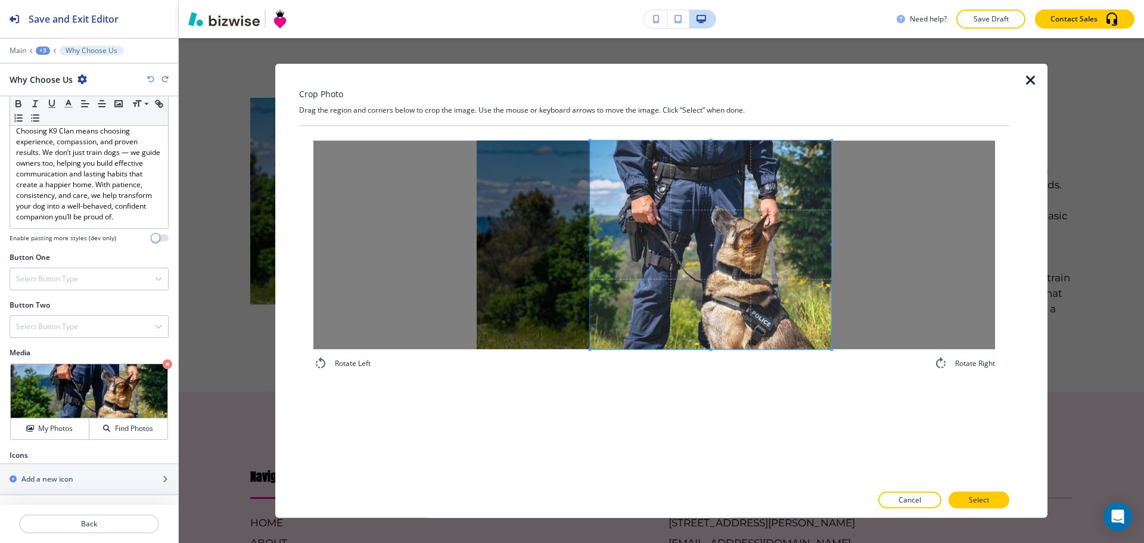
click at [591, 247] on div at bounding box center [710, 244] width 241 height 209
click at [986, 498] on p "Select" at bounding box center [979, 500] width 20 height 11
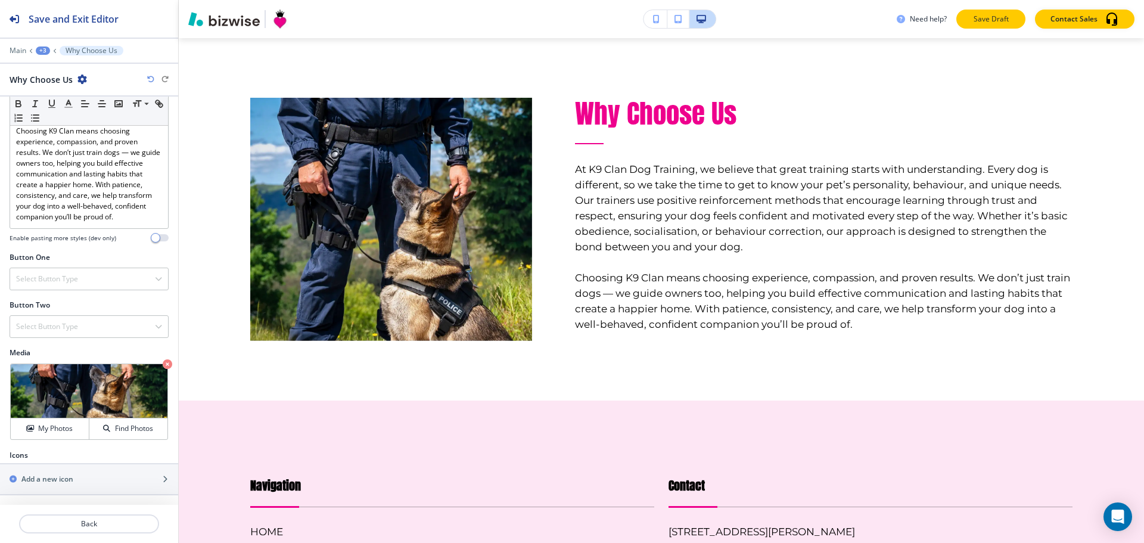
click at [989, 20] on p "Save Draft" at bounding box center [991, 19] width 38 height 11
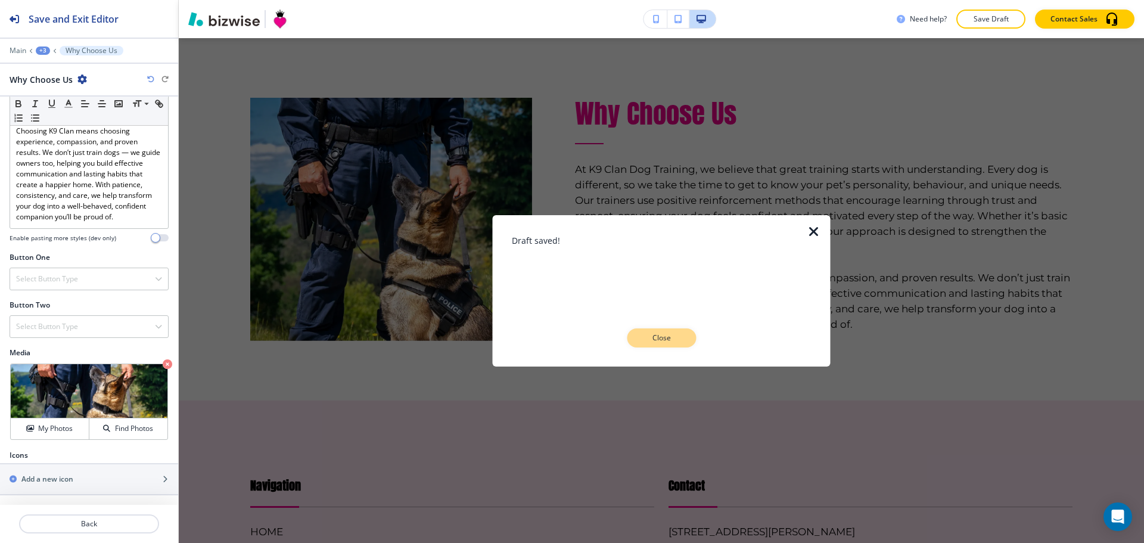
click at [650, 339] on p "Close" at bounding box center [661, 338] width 38 height 11
